Goal: Information Seeking & Learning: Learn about a topic

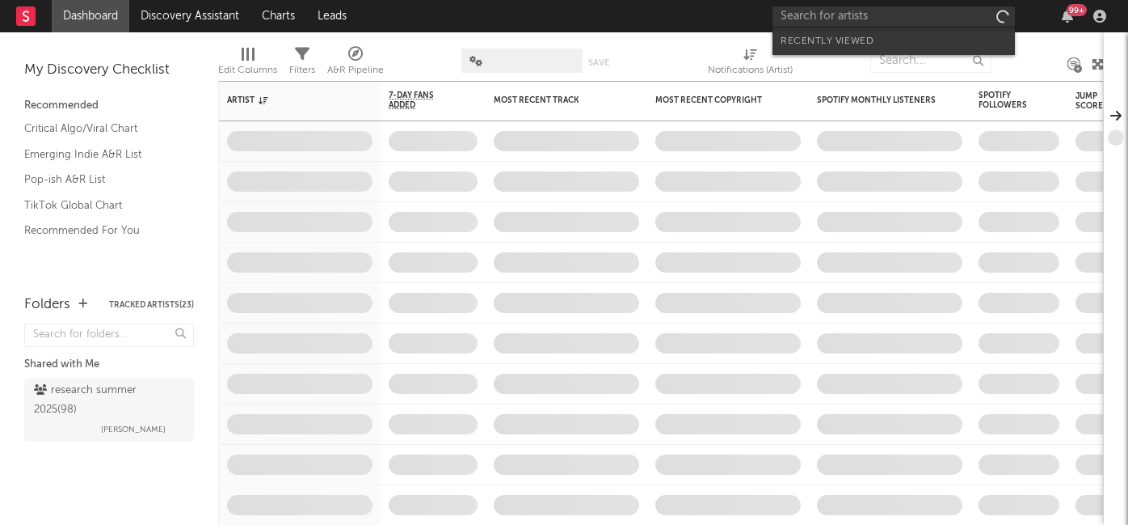
click at [883, 23] on input "text" at bounding box center [894, 16] width 242 height 20
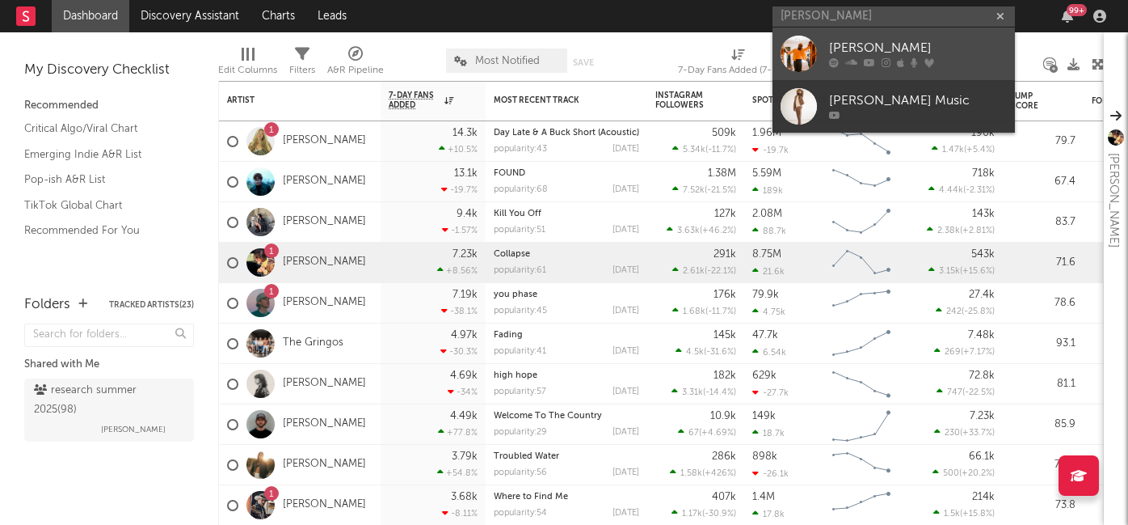
type input "[PERSON_NAME]"
click at [864, 56] on div "[PERSON_NAME]" at bounding box center [918, 48] width 178 height 19
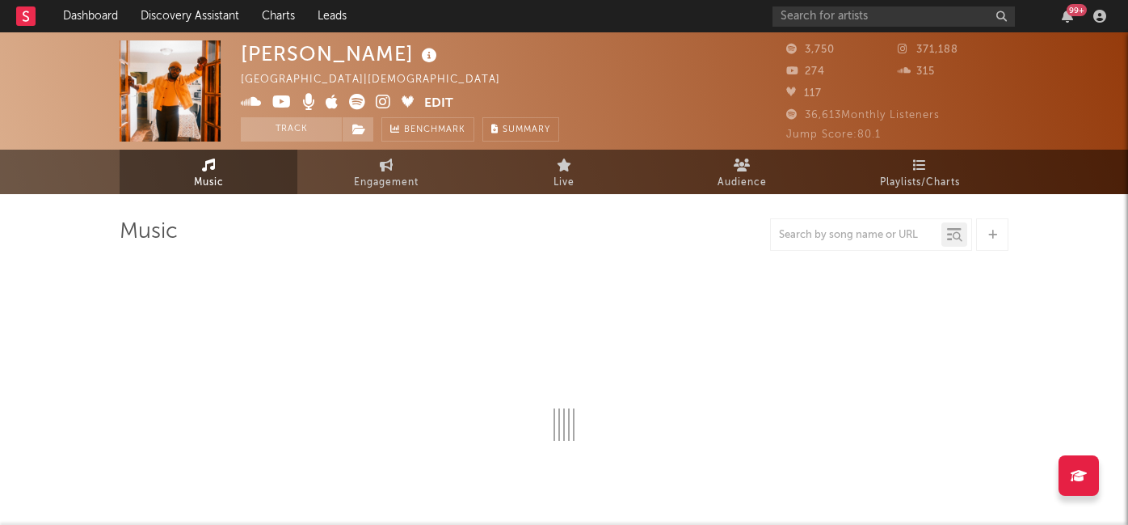
select select "1w"
